Goal: Transaction & Acquisition: Subscribe to service/newsletter

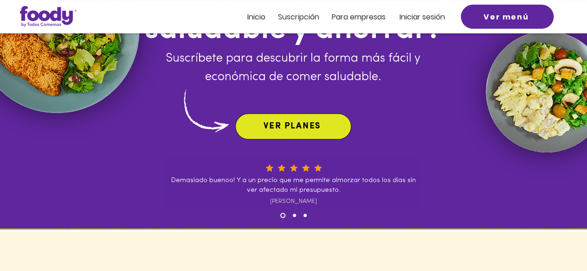
click at [306, 123] on span "VER PLANES" at bounding box center [292, 127] width 57 height 8
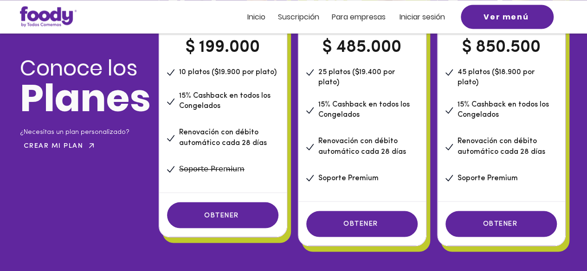
scroll to position [727, 0]
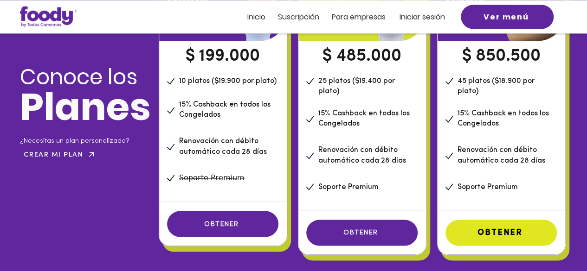
click at [498, 228] on span "OBTENER" at bounding box center [501, 232] width 109 height 23
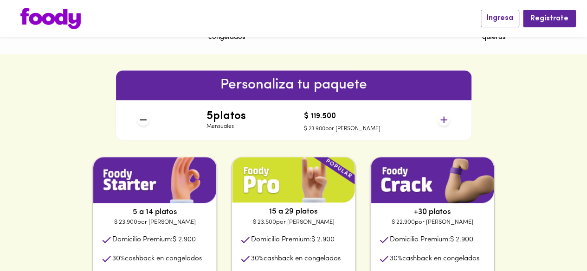
scroll to position [418, 0]
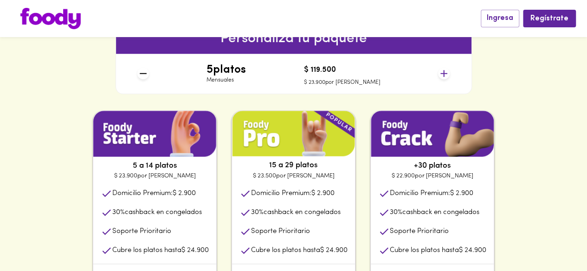
click at [439, 74] on icon at bounding box center [444, 74] width 12 height 12
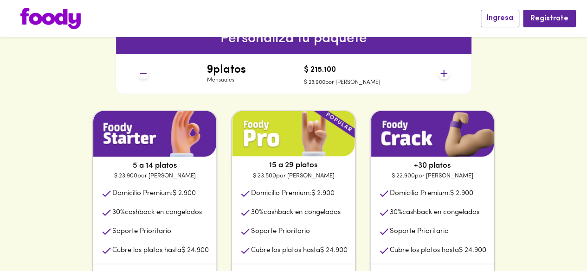
click at [439, 74] on icon at bounding box center [444, 74] width 12 height 12
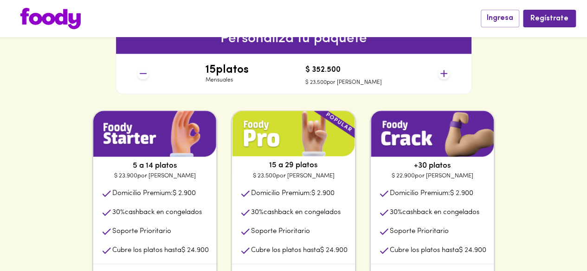
click at [439, 74] on icon at bounding box center [444, 74] width 12 height 12
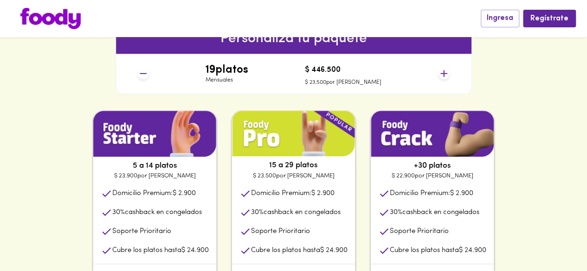
click at [439, 74] on icon at bounding box center [444, 74] width 12 height 12
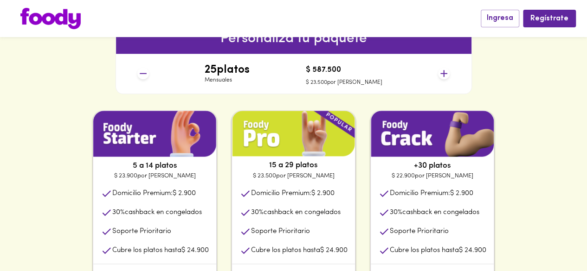
click at [439, 74] on icon at bounding box center [444, 74] width 12 height 12
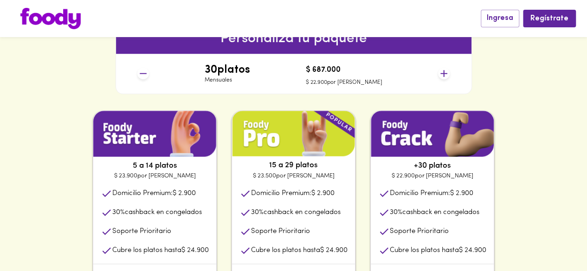
click at [439, 74] on icon at bounding box center [444, 74] width 12 height 12
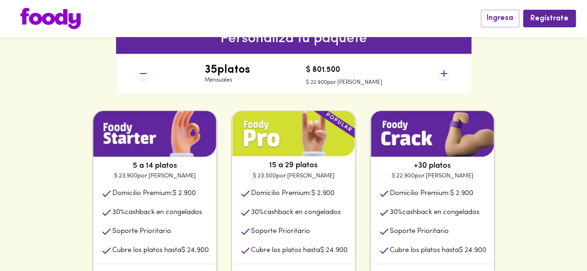
click at [439, 74] on icon at bounding box center [444, 74] width 12 height 12
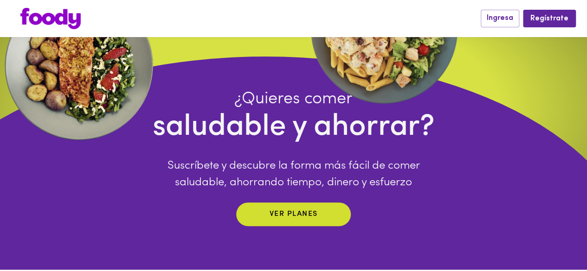
scroll to position [0, 0]
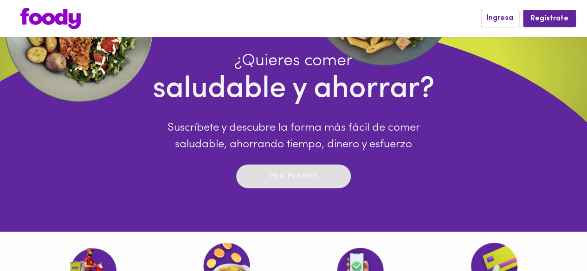
click at [318, 175] on span "Ver planes" at bounding box center [293, 176] width 96 height 14
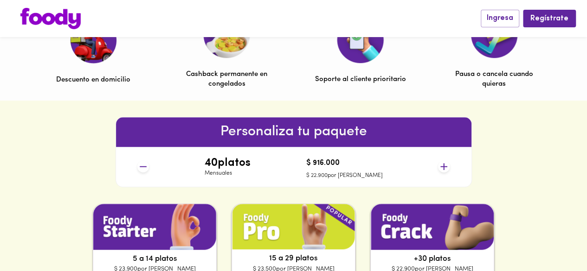
scroll to position [325, 0]
